Goal: Task Accomplishment & Management: Use online tool/utility

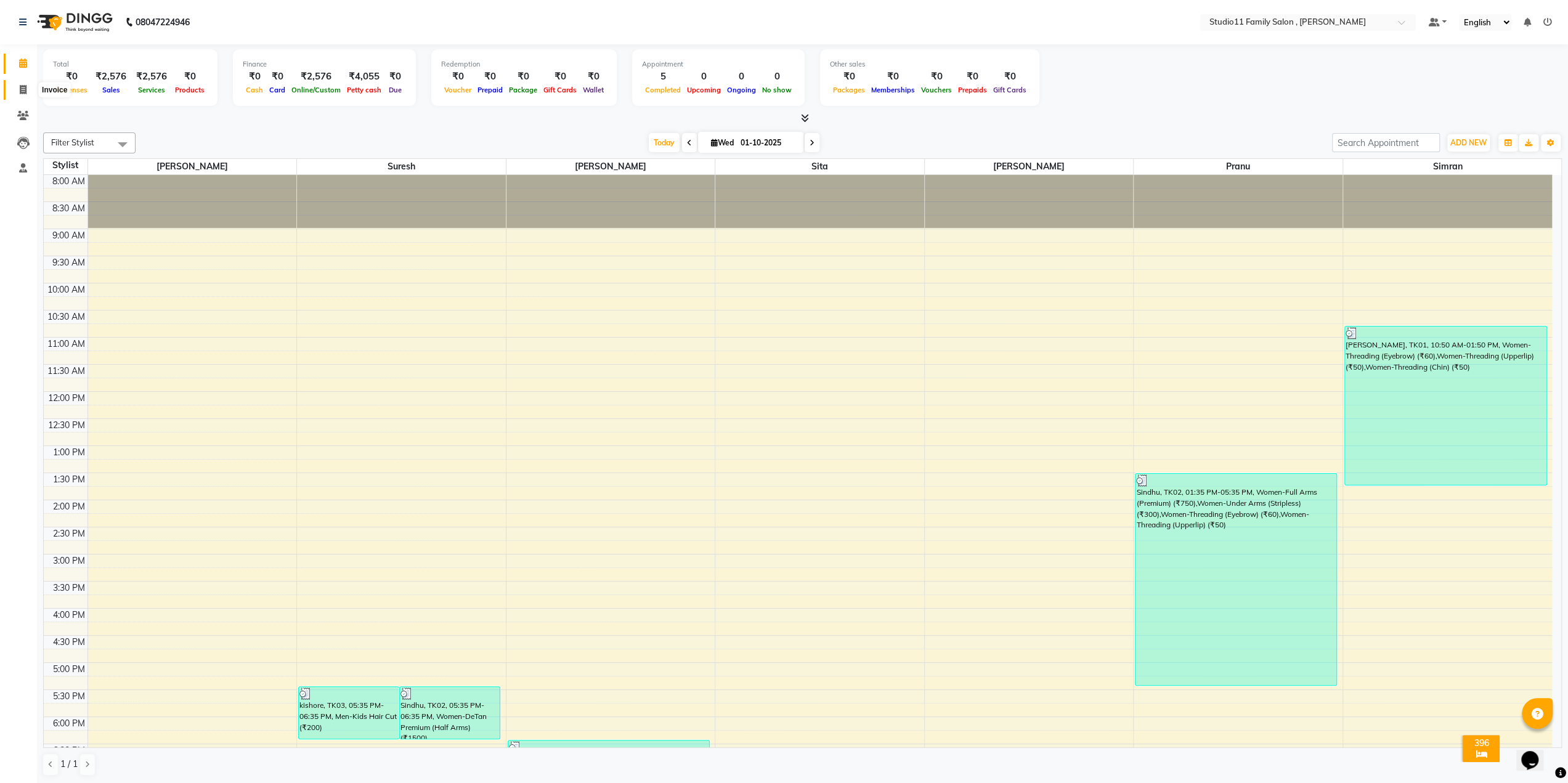
click at [18, 92] on span at bounding box center [24, 90] width 22 height 15
select select "service"
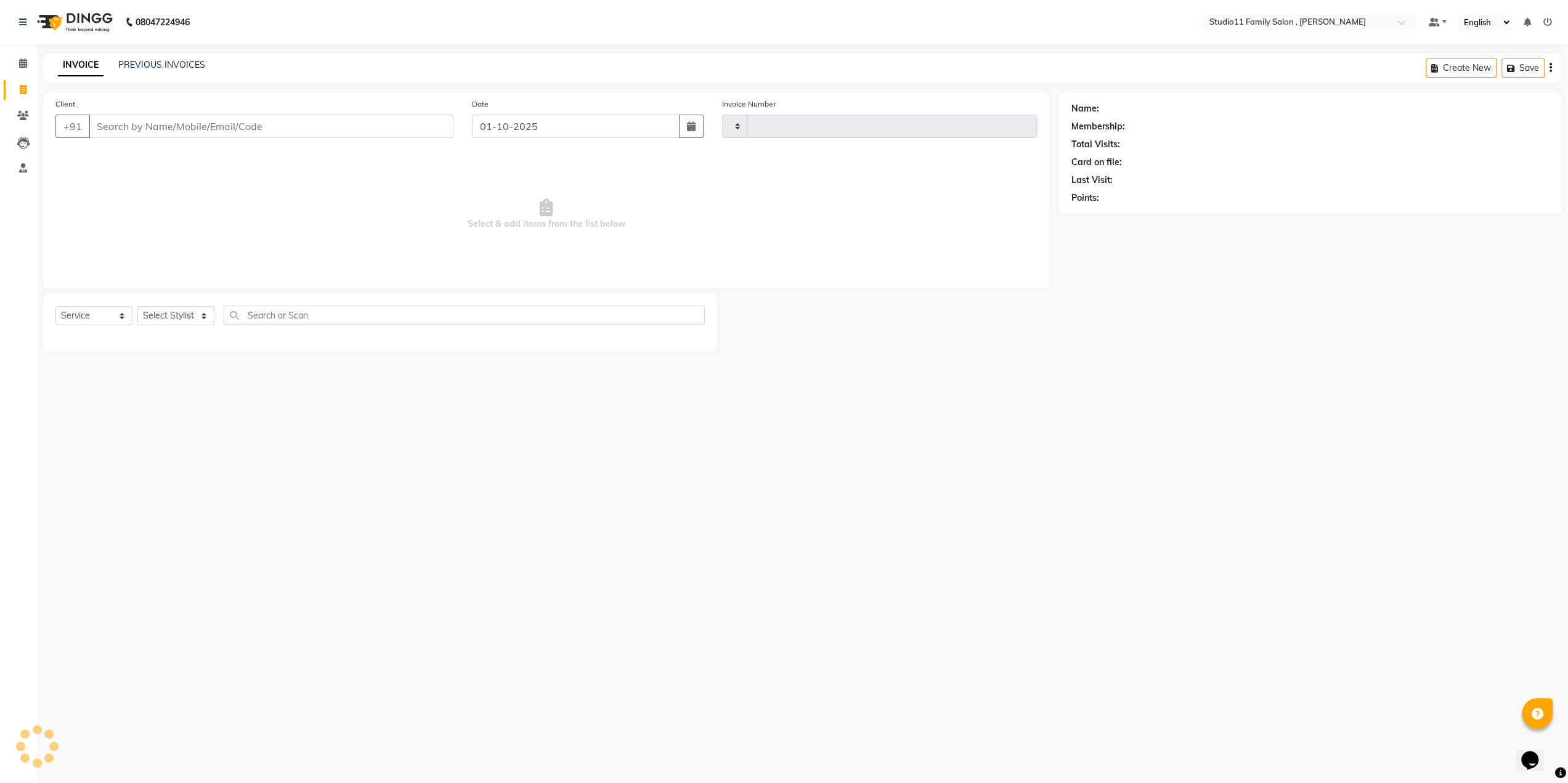
type input "1285"
select select "7303"
click at [166, 318] on select "Select Stylist Pranu [PERSON_NAME] [PERSON_NAME] [PERSON_NAME] [PERSON_NAME]" at bounding box center [176, 316] width 77 height 19
click at [137, 306] on select "Select Stylist Pranu [PERSON_NAME] [PERSON_NAME] [PERSON_NAME] [PERSON_NAME]" at bounding box center [176, 316] width 77 height 19
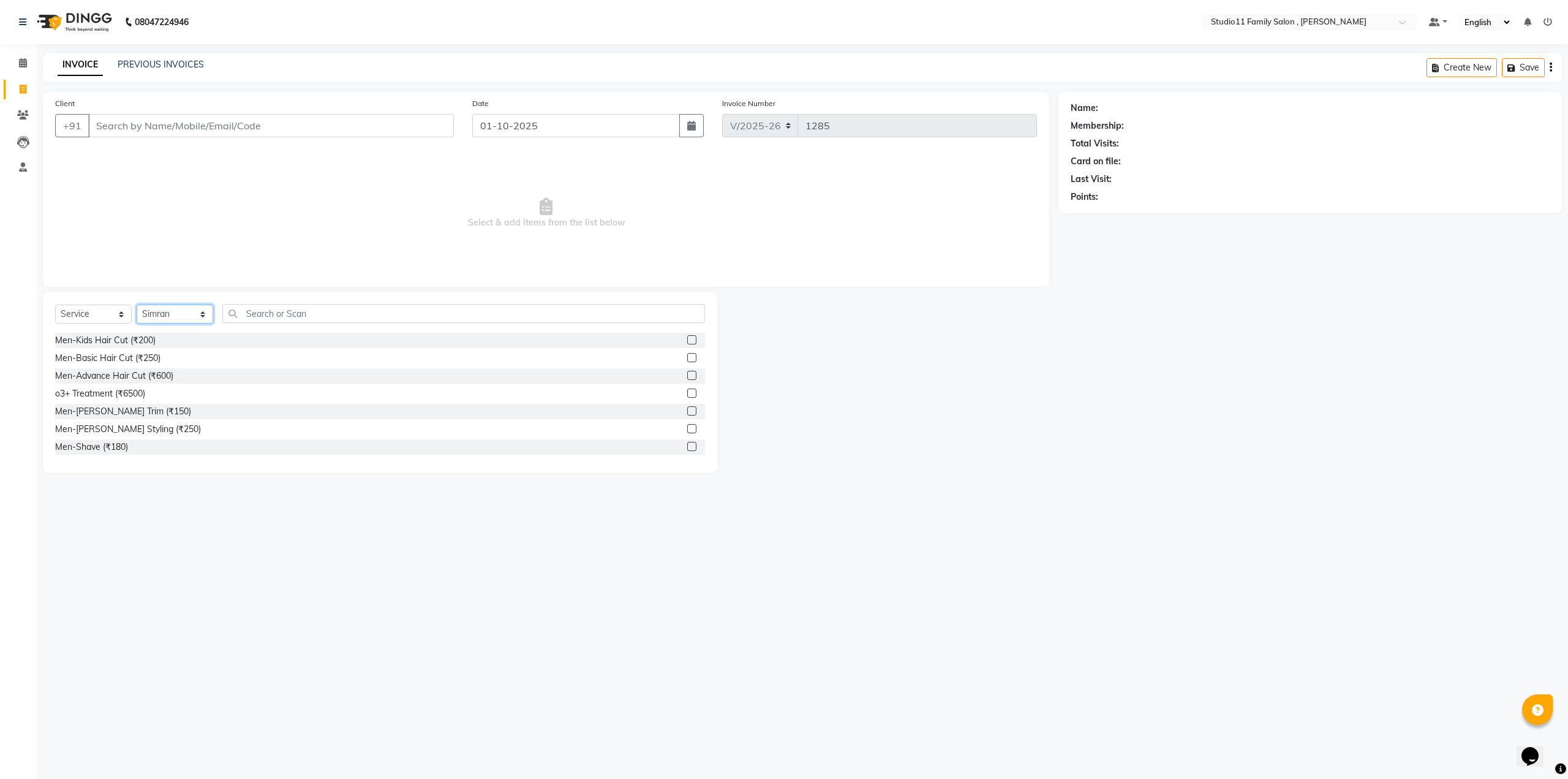
scroll to position [62, 0]
click at [180, 304] on div "Select Service Product Membership Package Voucher Prepaid Gift Card Select Styl…" at bounding box center [380, 318] width 650 height 29
click at [179, 309] on select "Select Stylist Pranu [PERSON_NAME] [PERSON_NAME] [PERSON_NAME] [PERSON_NAME]" at bounding box center [175, 314] width 77 height 19
select select "82244"
click at [137, 305] on select "Select Stylist Pranu [PERSON_NAME] [PERSON_NAME] [PERSON_NAME] [PERSON_NAME]" at bounding box center [175, 314] width 77 height 19
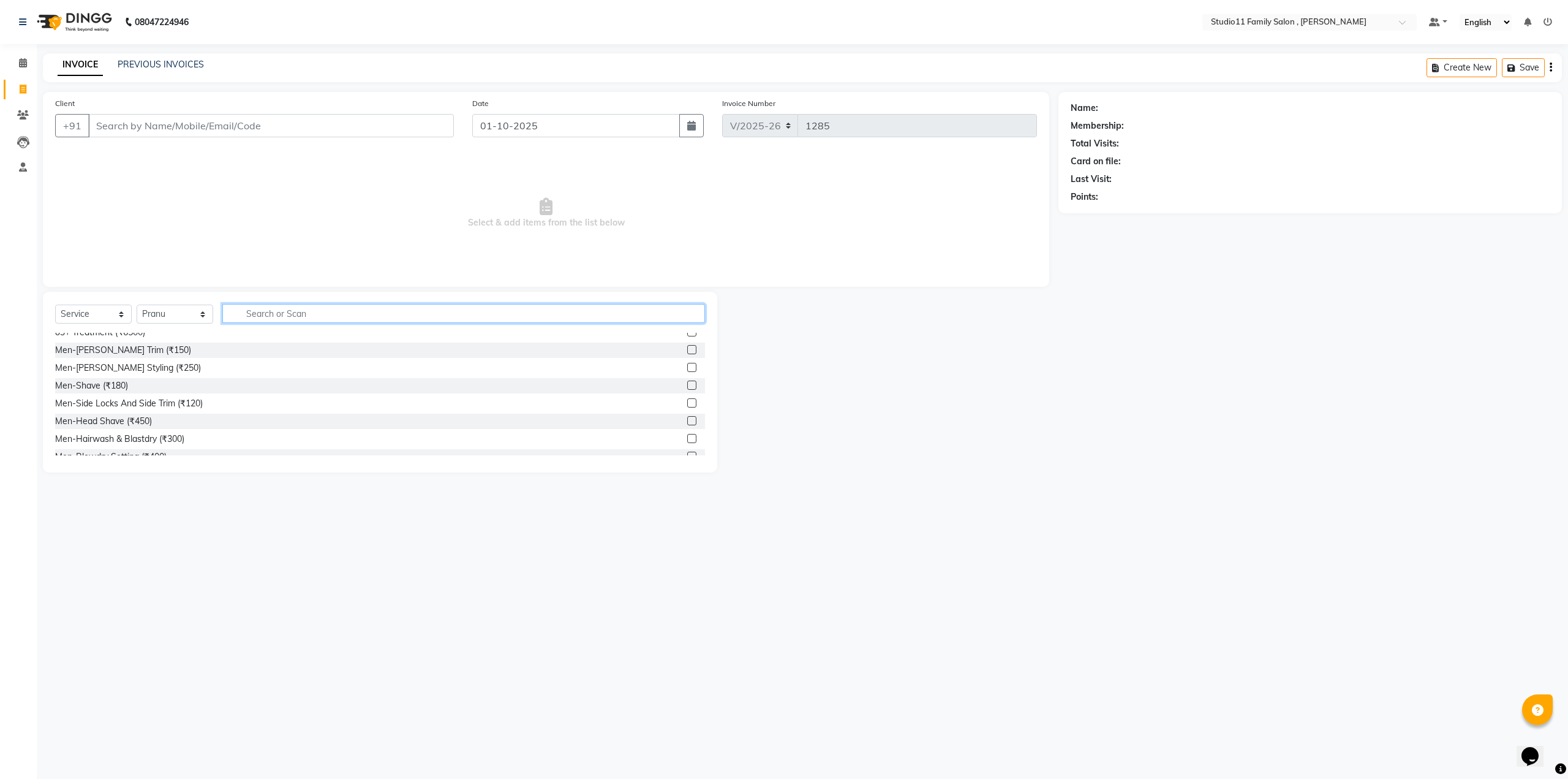
click at [265, 314] on input "text" at bounding box center [464, 313] width 483 height 19
type input "eye"
click at [98, 379] on div "Women-Threading (Eyebrow) (₹60)" at bounding box center [124, 375] width 137 height 13
checkbox input "false"
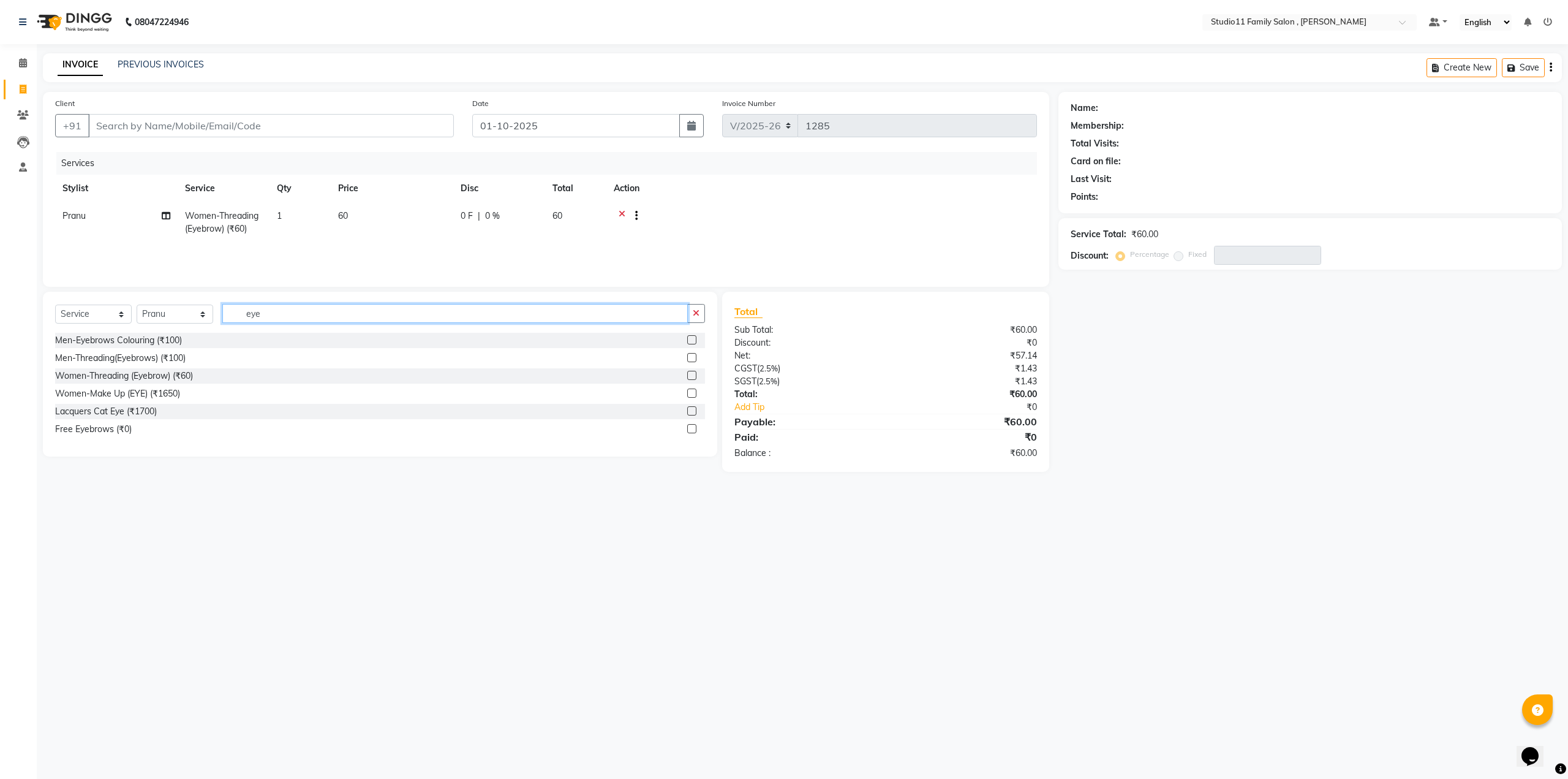
click at [284, 312] on input "eye" at bounding box center [455, 313] width 466 height 19
type input "e"
type input "upp"
click at [151, 337] on div "Women-Threading (Upperlip) (₹50)" at bounding box center [123, 340] width 136 height 13
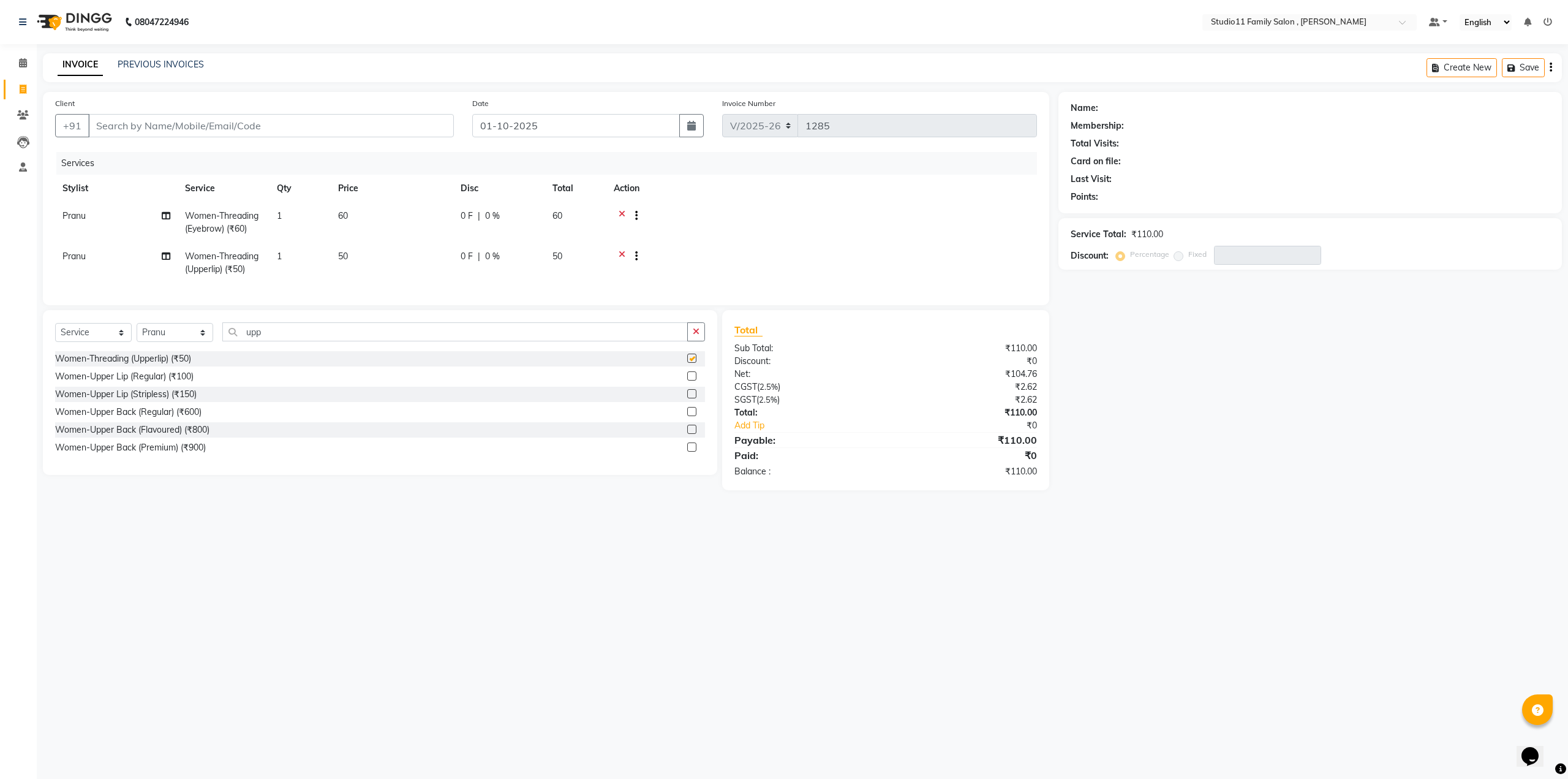
checkbox input "false"
click at [267, 337] on input "upp" at bounding box center [455, 331] width 466 height 19
type input "u"
click at [252, 341] on input "text" at bounding box center [464, 331] width 483 height 19
click at [186, 342] on select "Select Stylist Pranu [PERSON_NAME] [PERSON_NAME] [PERSON_NAME] [PERSON_NAME]" at bounding box center [175, 332] width 77 height 19
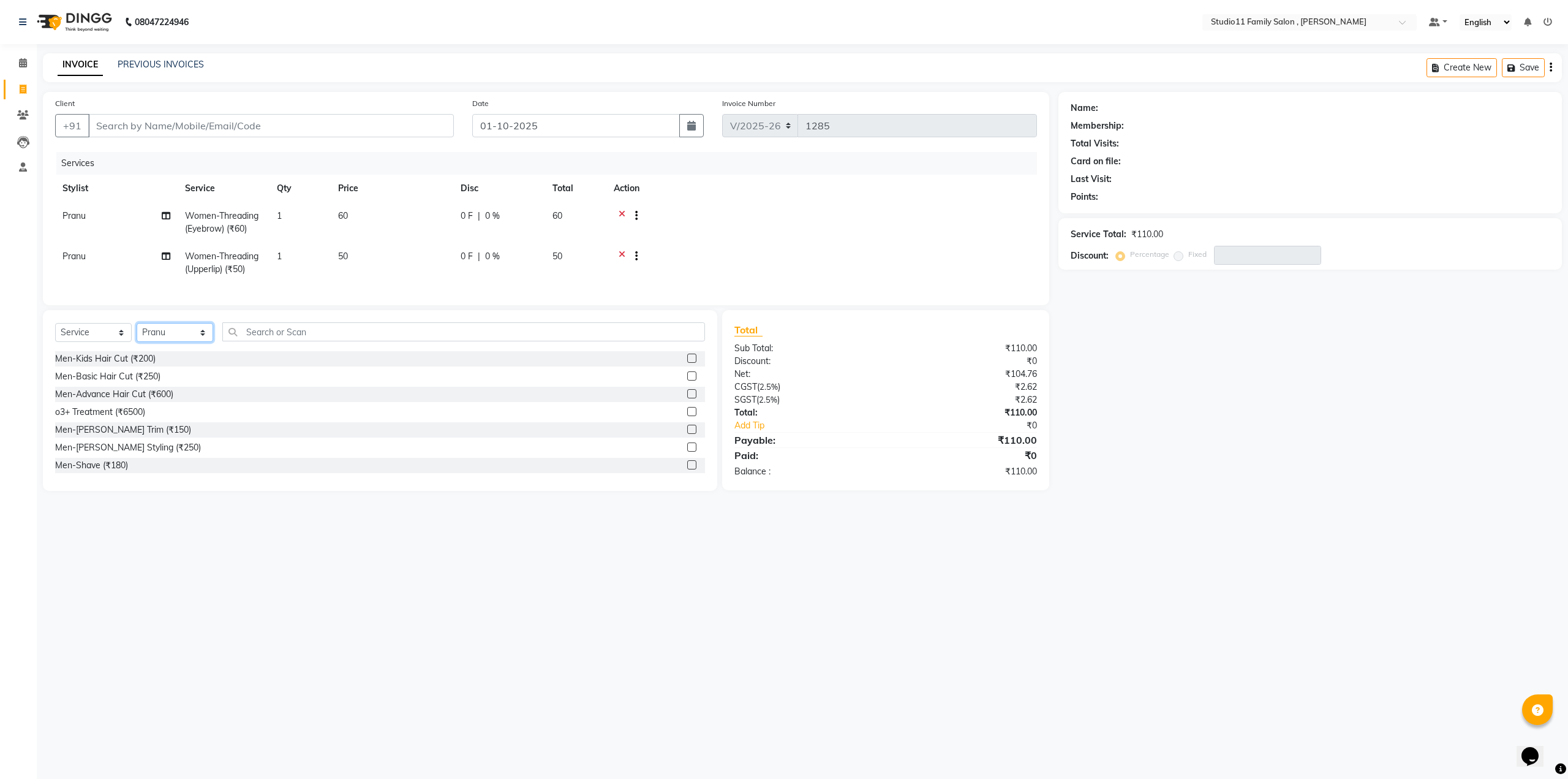
select select "85212"
click at [137, 332] on select "Select Stylist Pranu [PERSON_NAME] [PERSON_NAME] [PERSON_NAME] [PERSON_NAME]" at bounding box center [175, 332] width 77 height 19
click at [268, 339] on input "text" at bounding box center [464, 331] width 483 height 19
type input "eye"
click at [143, 401] on div "Women-Threading (Eyebrow) (₹60)" at bounding box center [124, 394] width 137 height 13
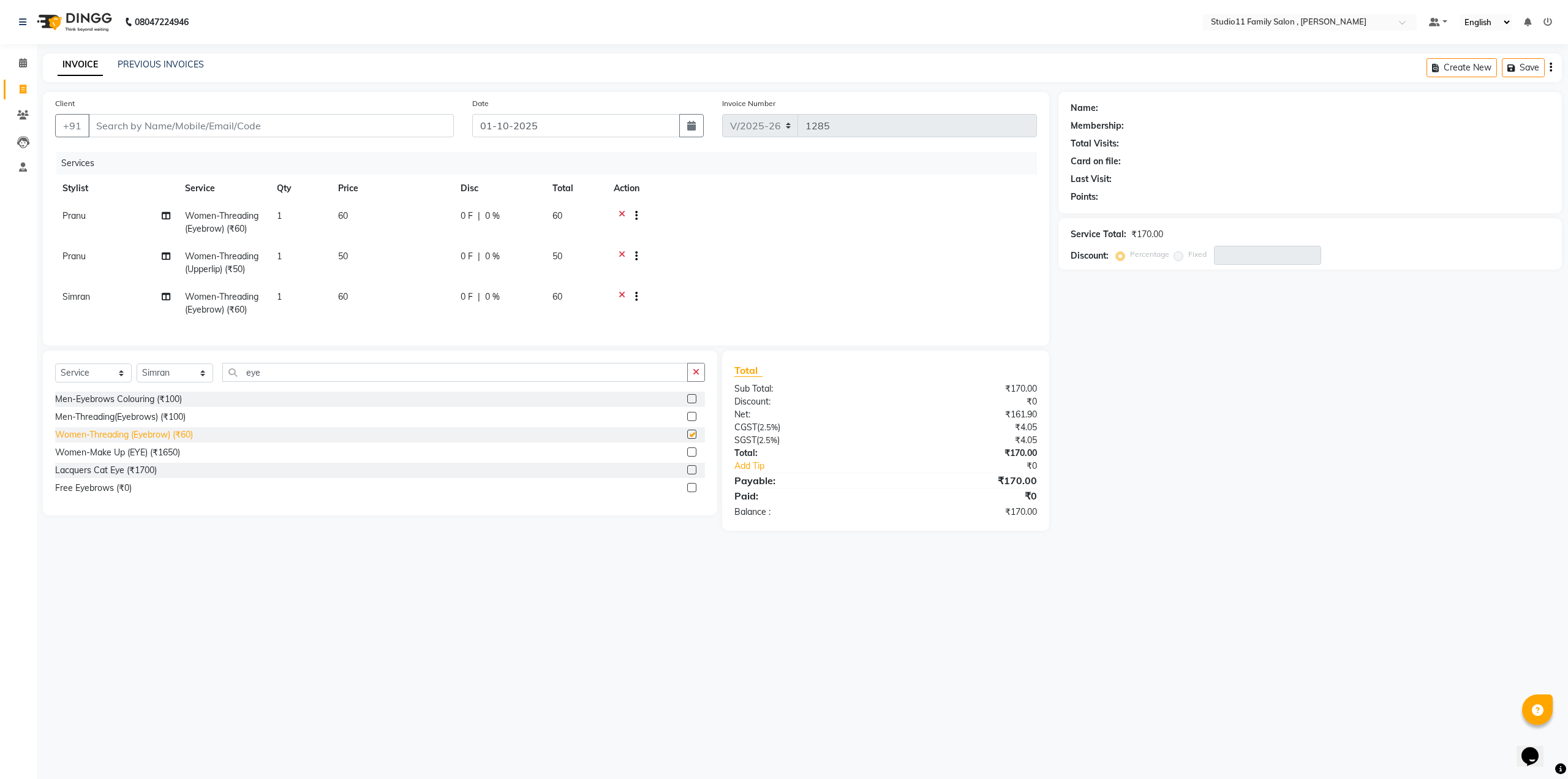
checkbox input "false"
click at [337, 130] on input "Client" at bounding box center [271, 126] width 365 height 24
type input "7"
type input "0"
click at [108, 127] on input "7322400524" at bounding box center [240, 126] width 303 height 24
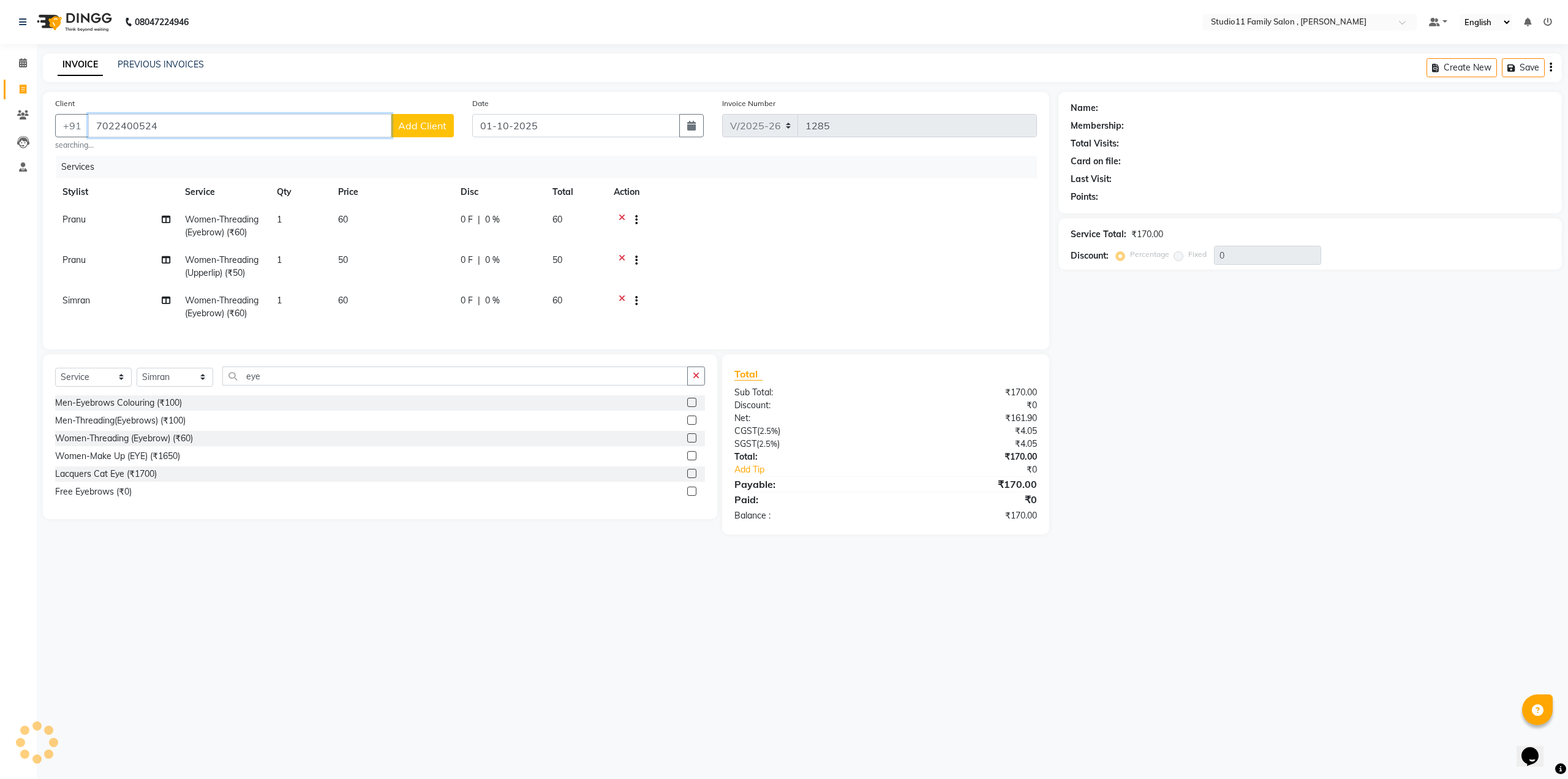
type input "7022400524"
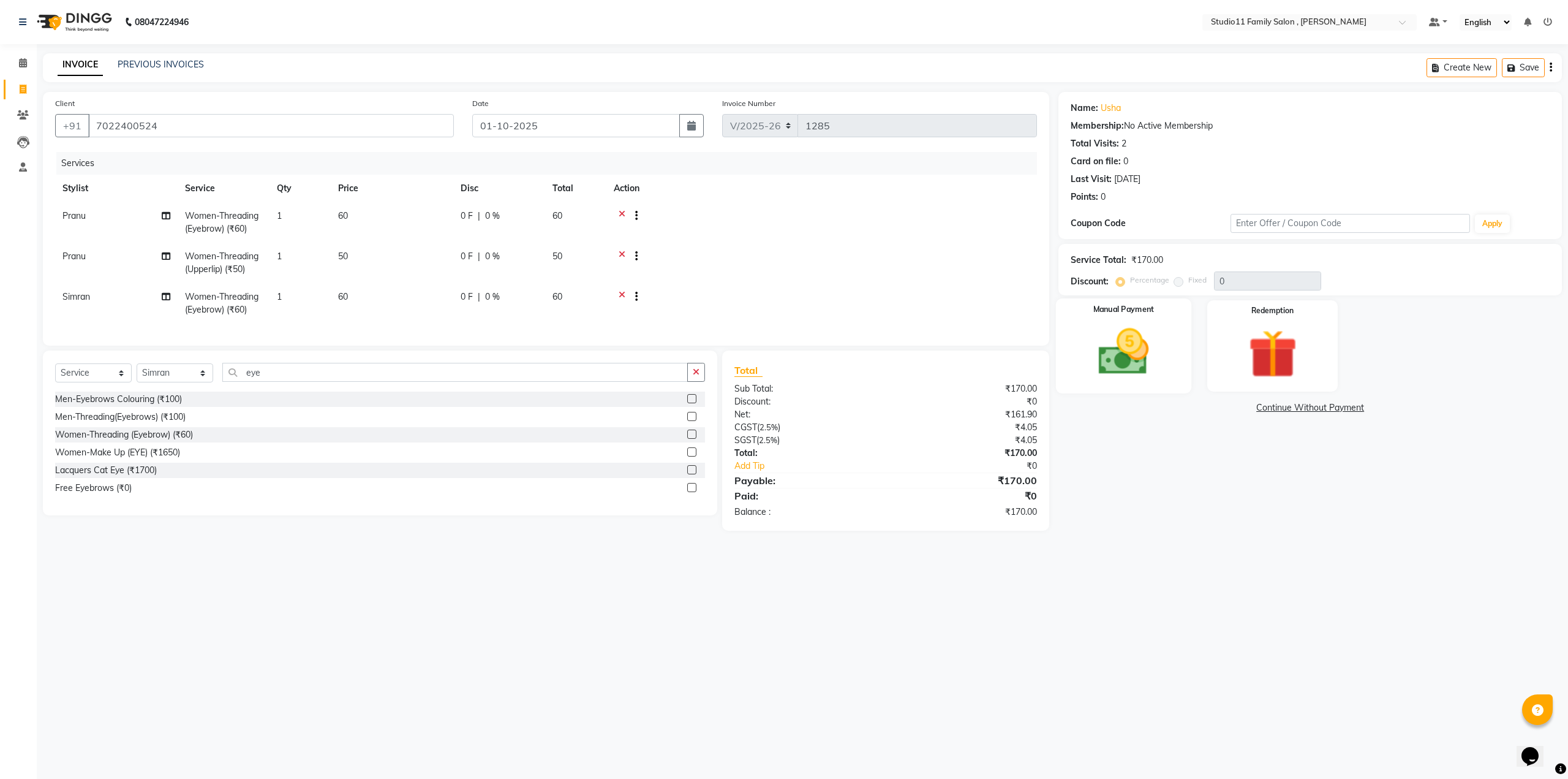
click at [1119, 324] on img at bounding box center [1123, 352] width 82 height 59
click at [1240, 405] on span "Comp" at bounding box center [1246, 409] width 25 height 14
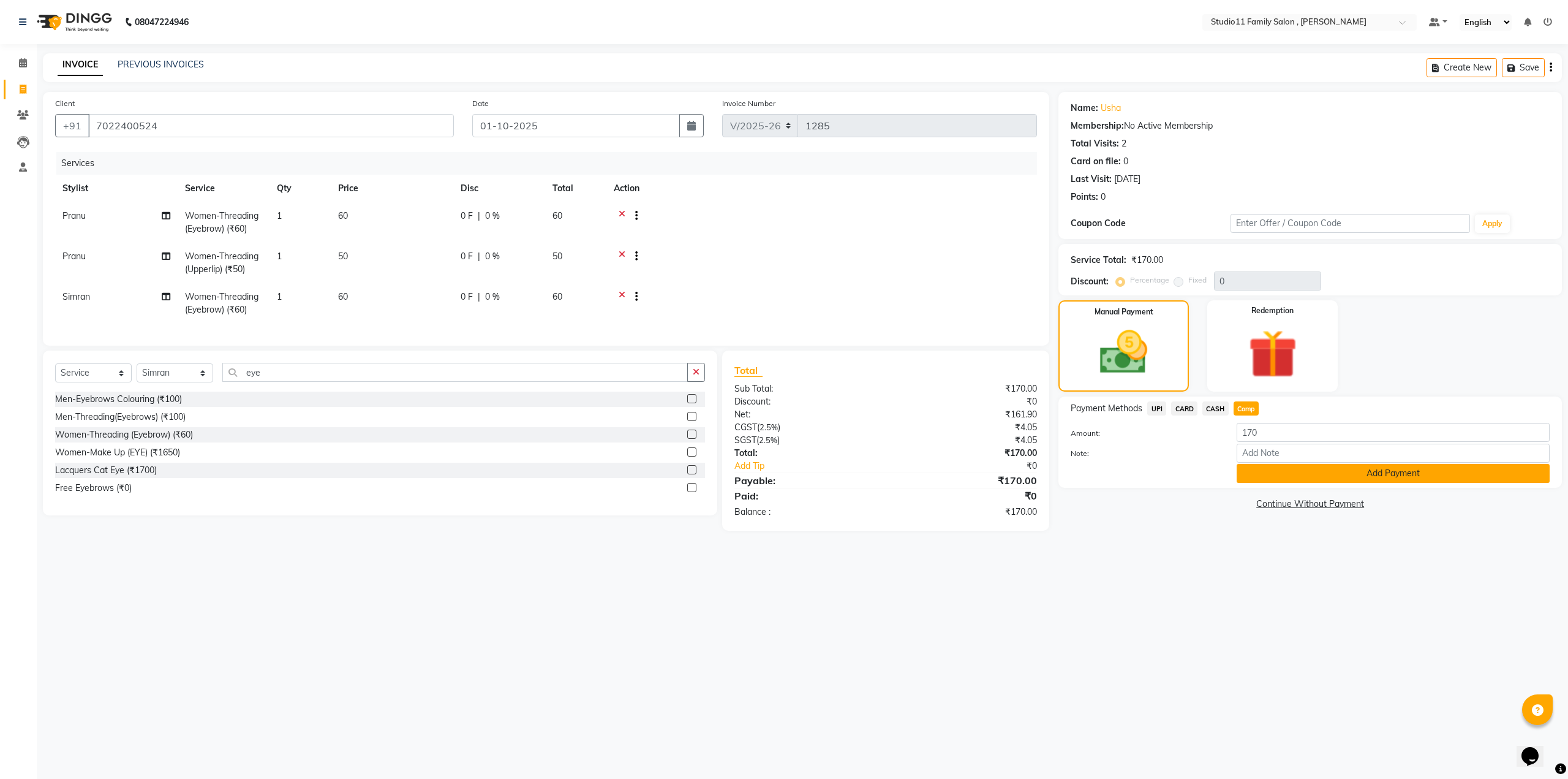
click at [1251, 469] on button "Add Payment" at bounding box center [1393, 473] width 313 height 19
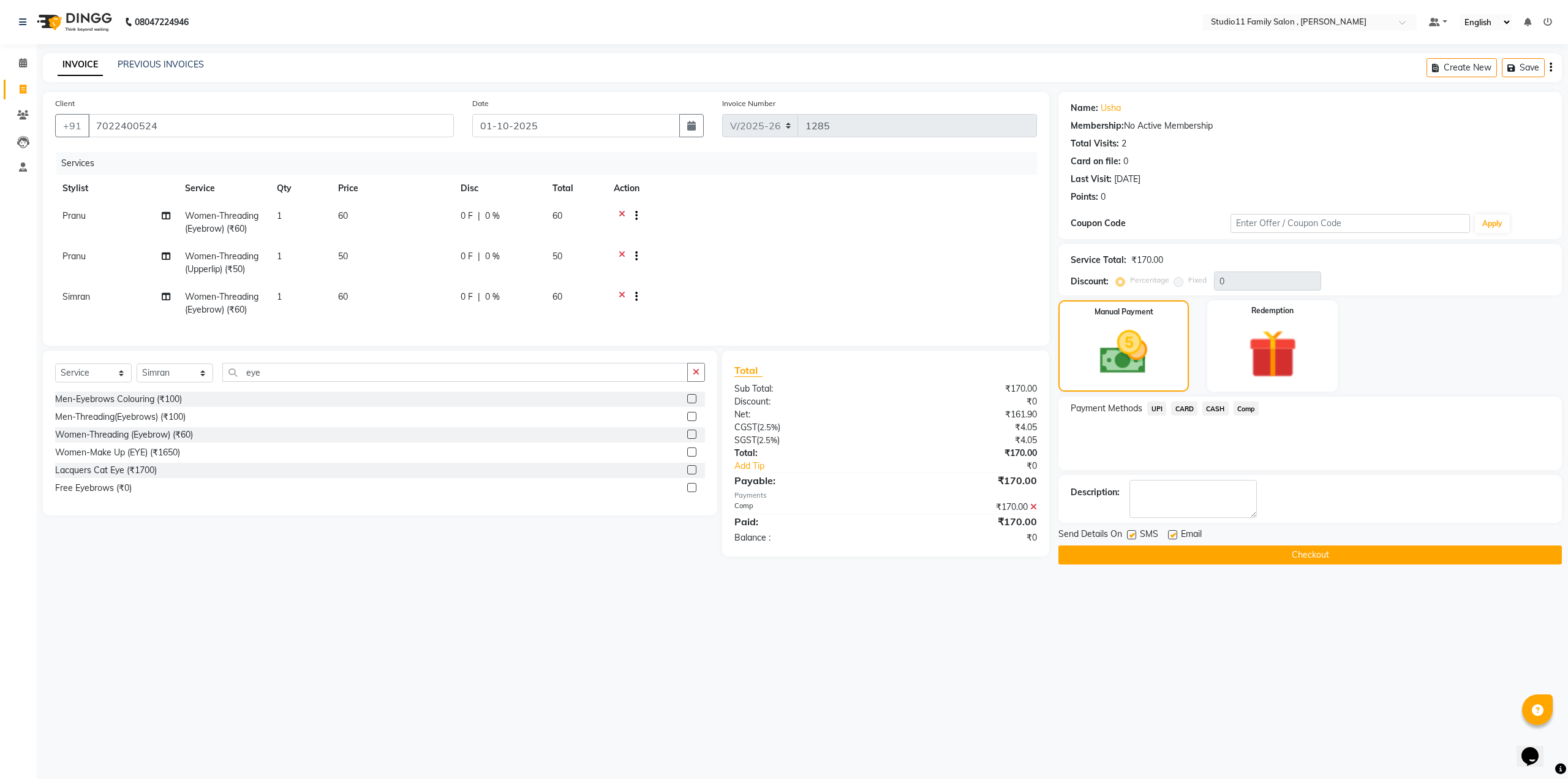
click at [1323, 552] on button "Checkout" at bounding box center [1309, 555] width 504 height 19
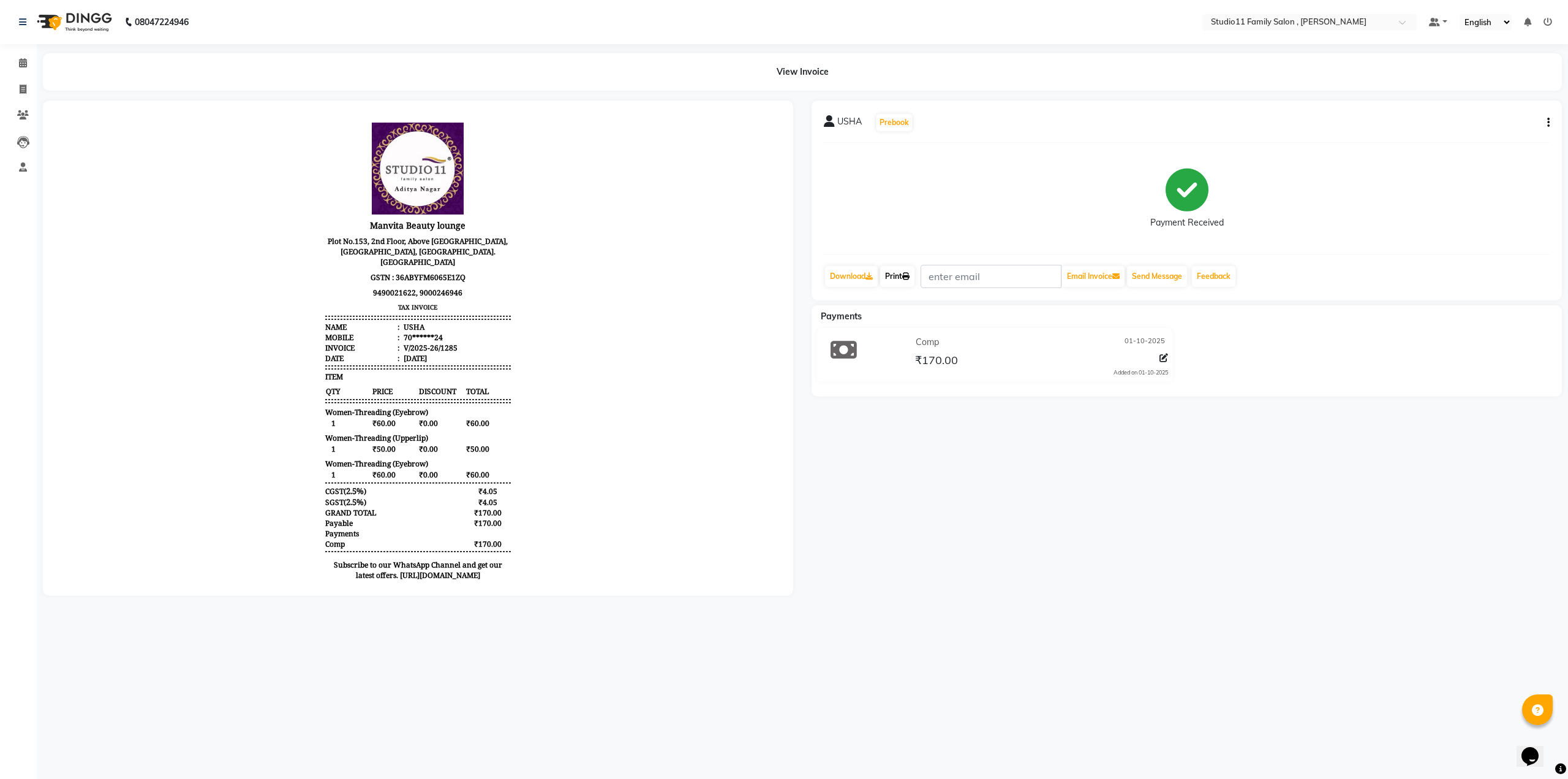
click at [901, 282] on link "Print" at bounding box center [897, 276] width 34 height 21
